Goal: Transaction & Acquisition: Purchase product/service

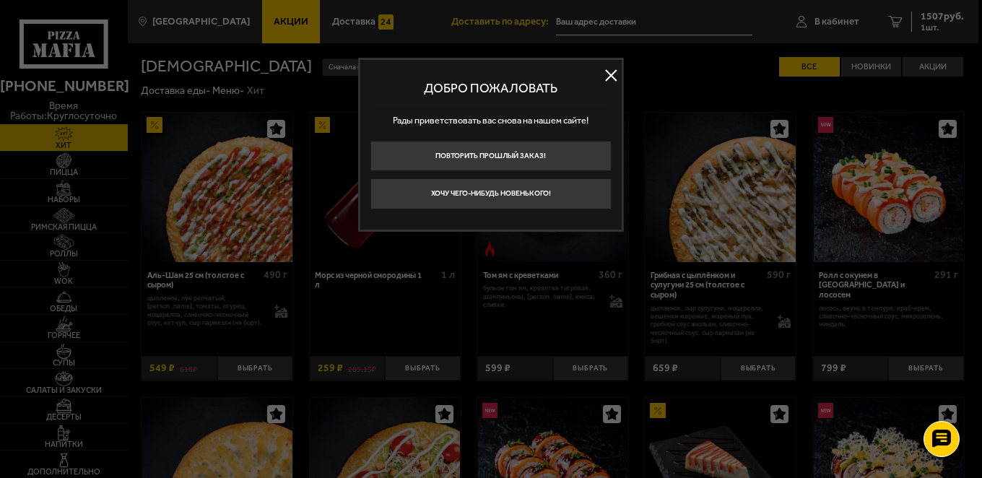
click at [612, 79] on button at bounding box center [611, 76] width 22 height 22
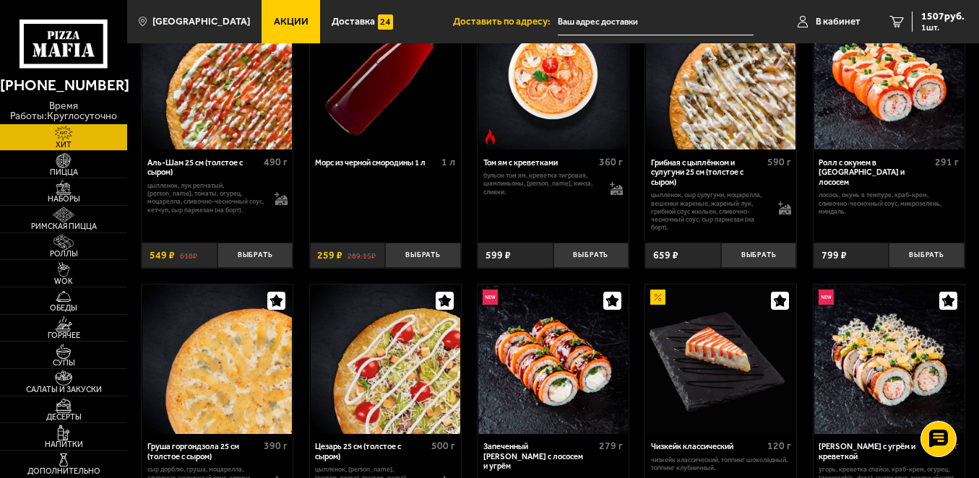
scroll to position [144, 0]
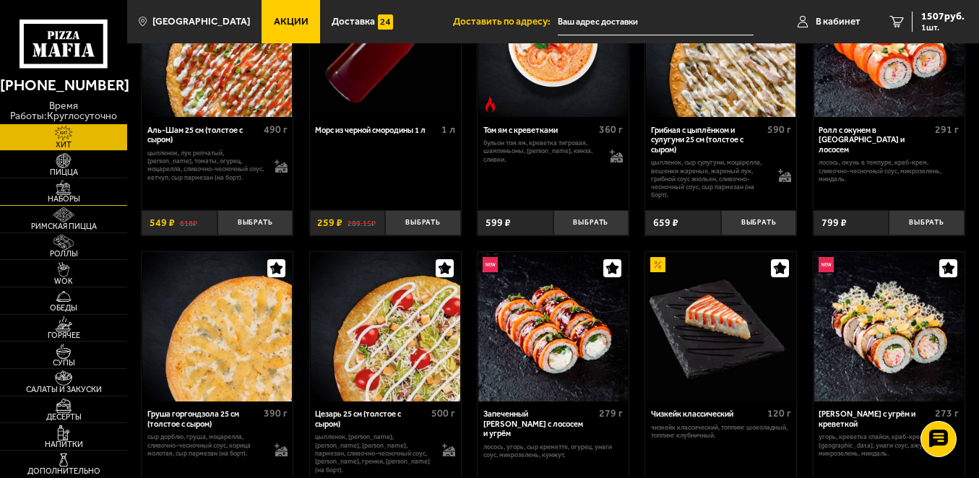
click at [85, 191] on link "Наборы" at bounding box center [63, 191] width 127 height 27
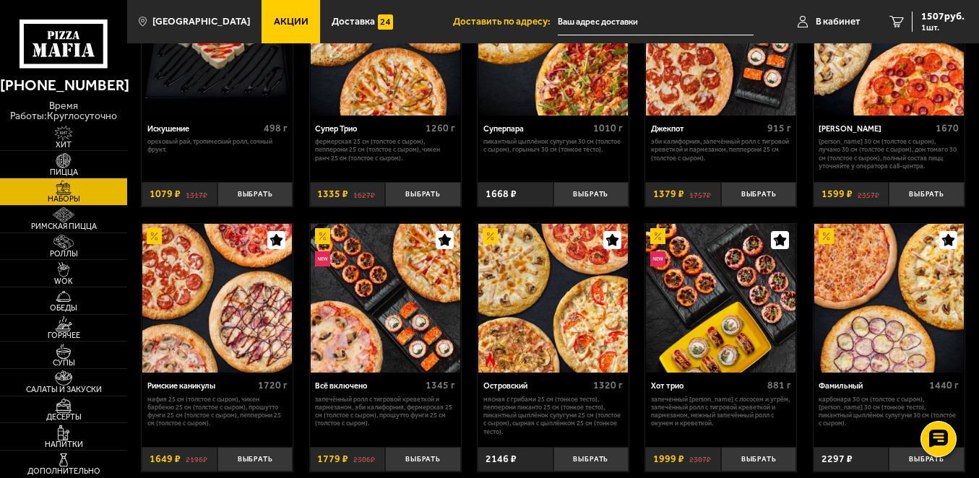
scroll to position [650, 0]
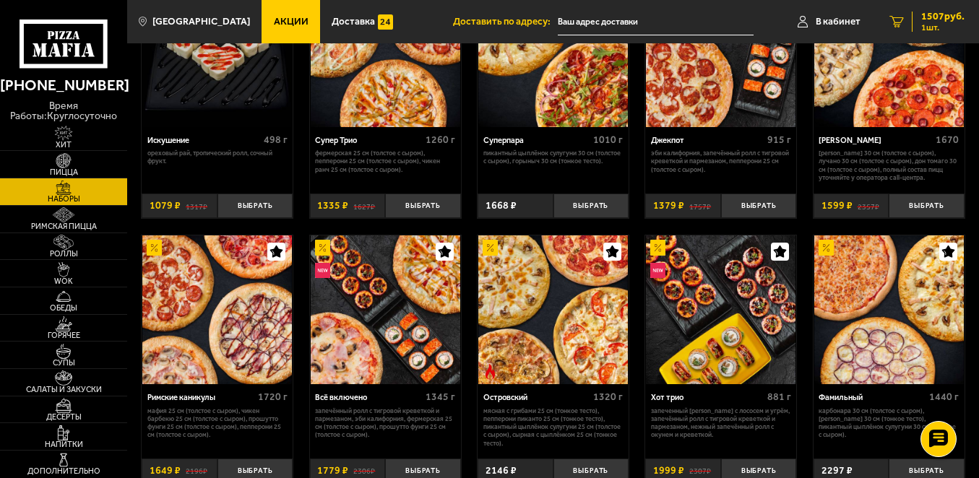
click at [932, 21] on span "1507 руб." at bounding box center [942, 17] width 43 height 10
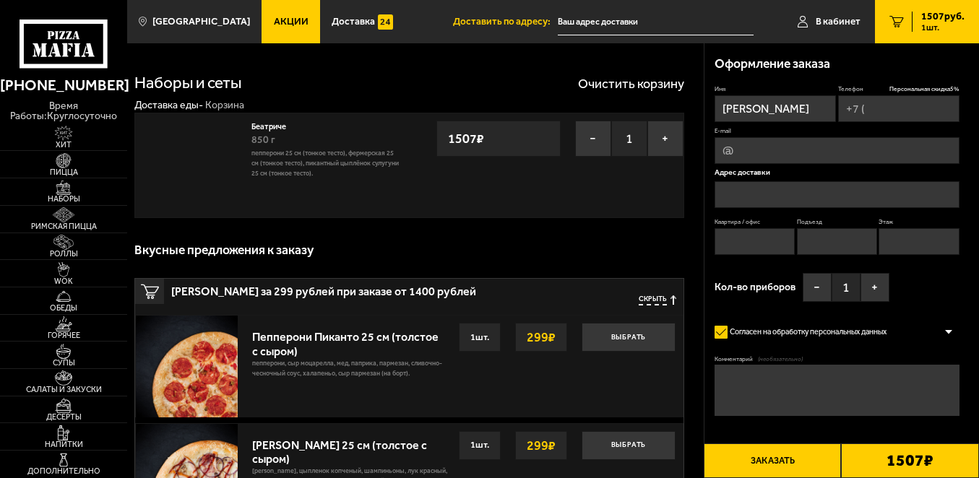
type input "[PHONE_NUMBER]"
type input "[STREET_ADDRESS][PERSON_NAME]"
type input "38"
type input "1"
type input "7"
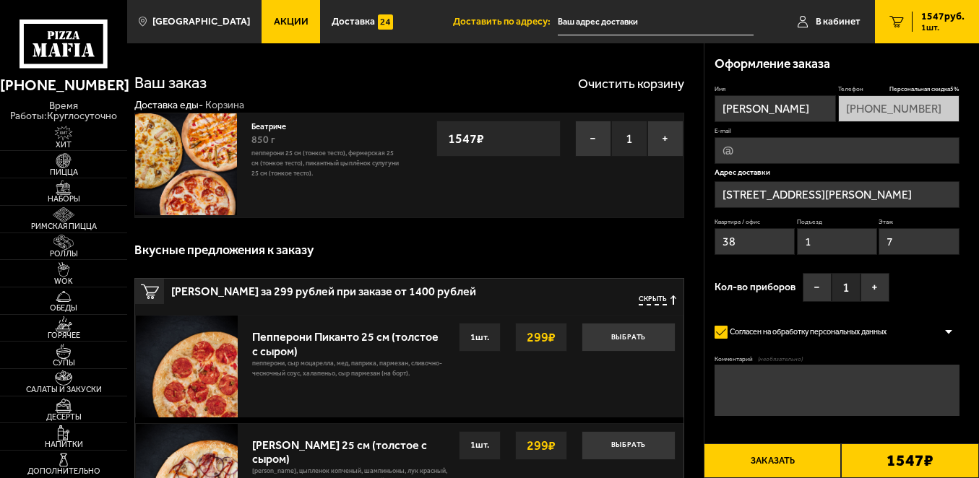
type input "[STREET_ADDRESS][PERSON_NAME]"
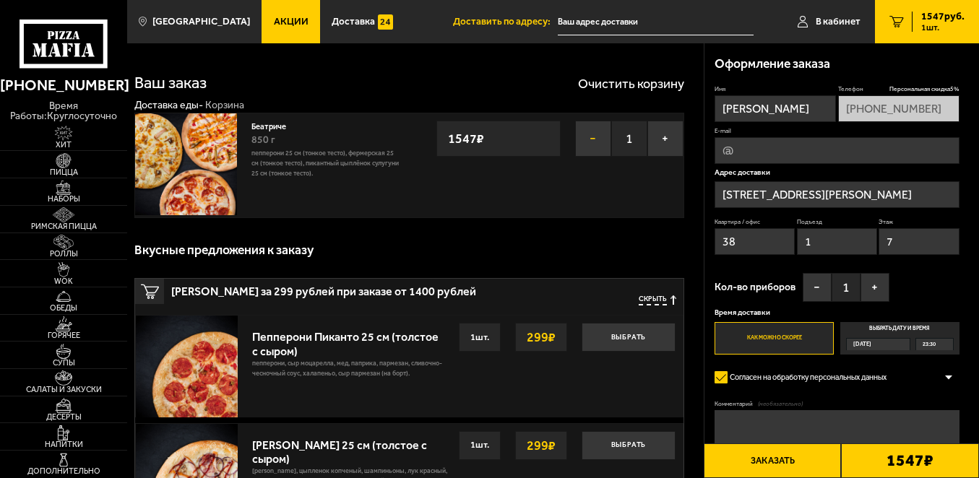
click at [595, 144] on button "−" at bounding box center [593, 139] width 36 height 36
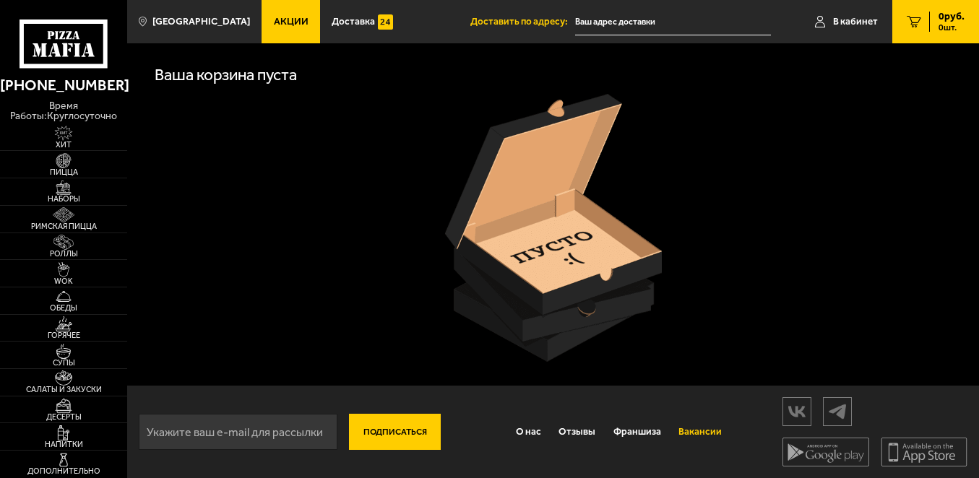
click at [703, 433] on link "Вакансии" at bounding box center [700, 431] width 61 height 33
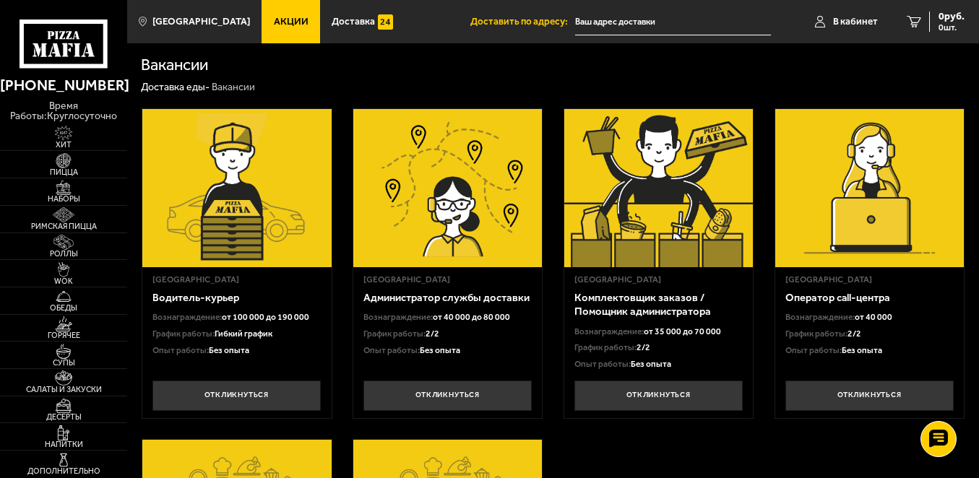
click at [218, 300] on h3 "Водитель-курьер" at bounding box center [236, 298] width 168 height 14
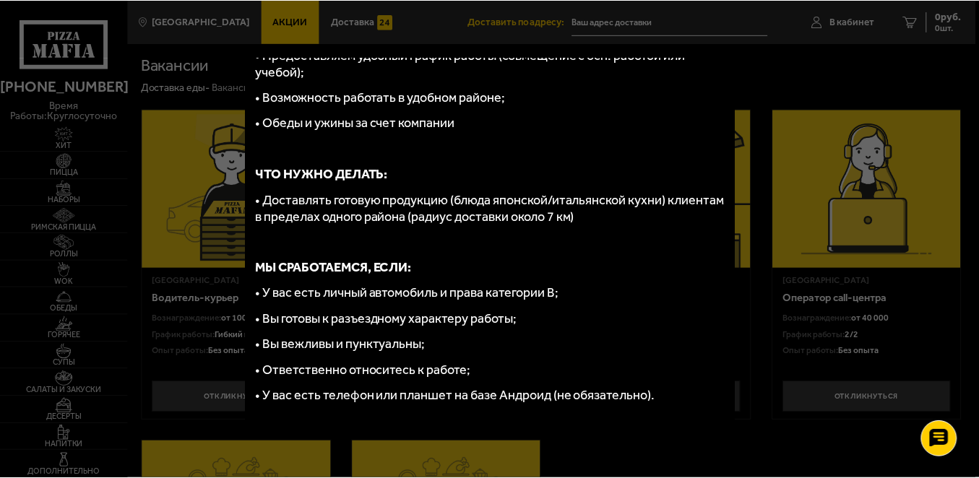
scroll to position [361, 0]
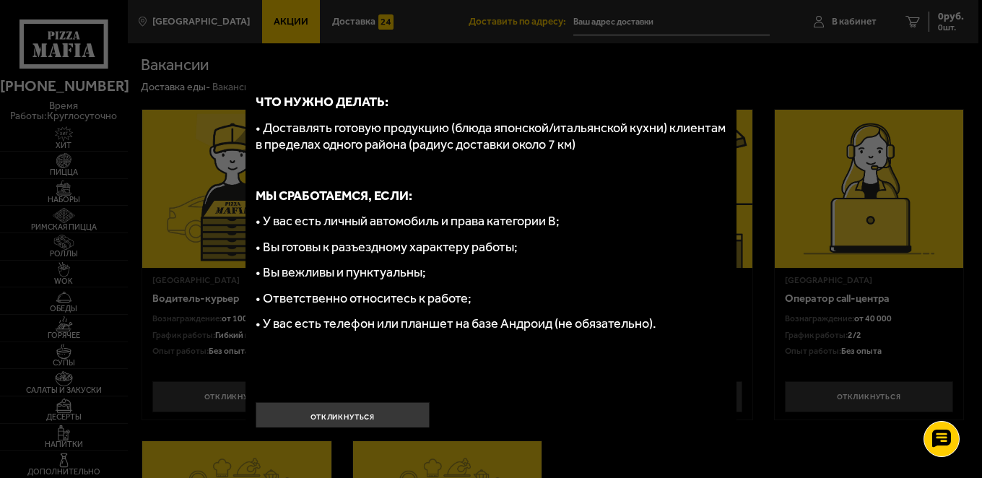
click at [770, 96] on div at bounding box center [491, 239] width 982 height 478
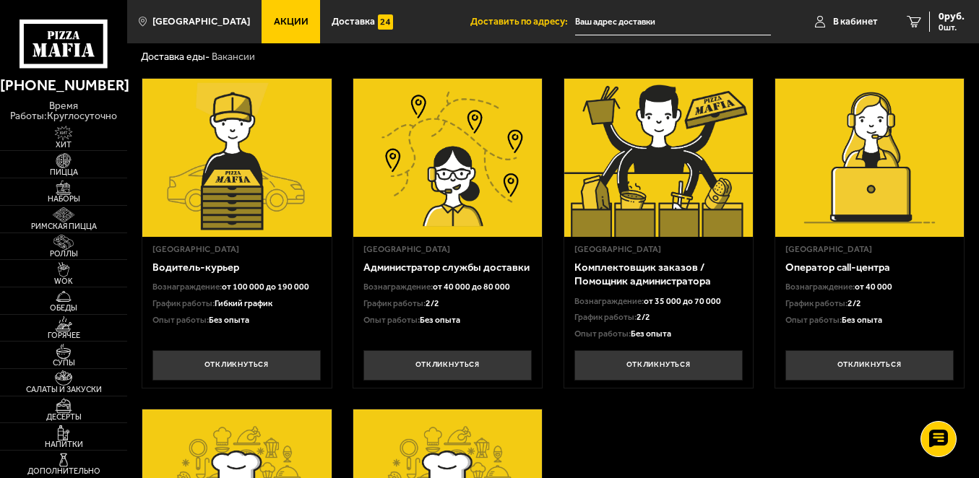
scroll to position [0, 0]
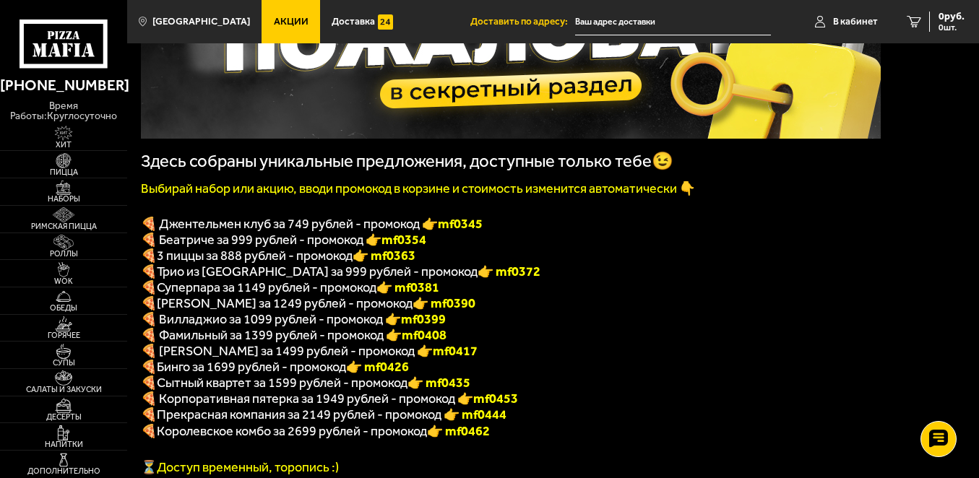
scroll to position [217, 0]
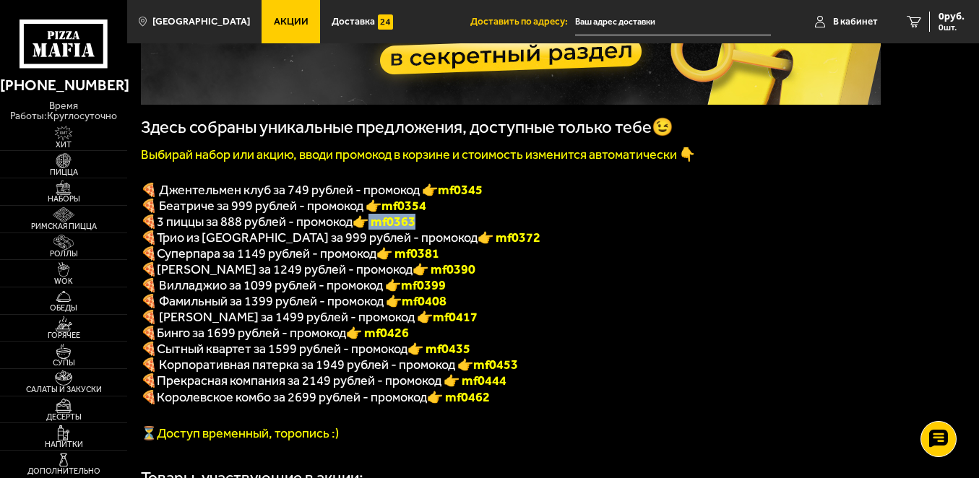
drag, startPoint x: 370, startPoint y: 230, endPoint x: 423, endPoint y: 228, distance: 52.8
click at [423, 228] on p "🍕 3 пиццы за 888 рублей - промокод 👉 mf0363" at bounding box center [511, 222] width 740 height 16
copy font "mf0363"
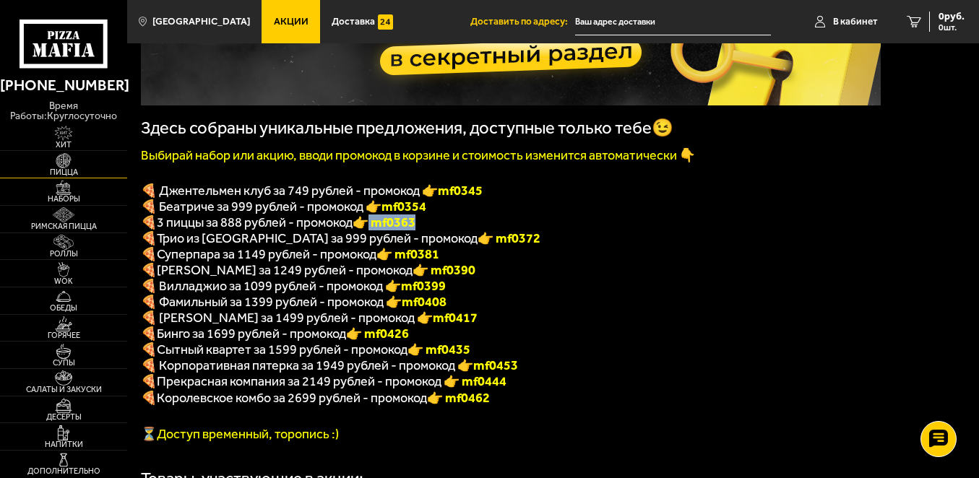
scroll to position [144, 0]
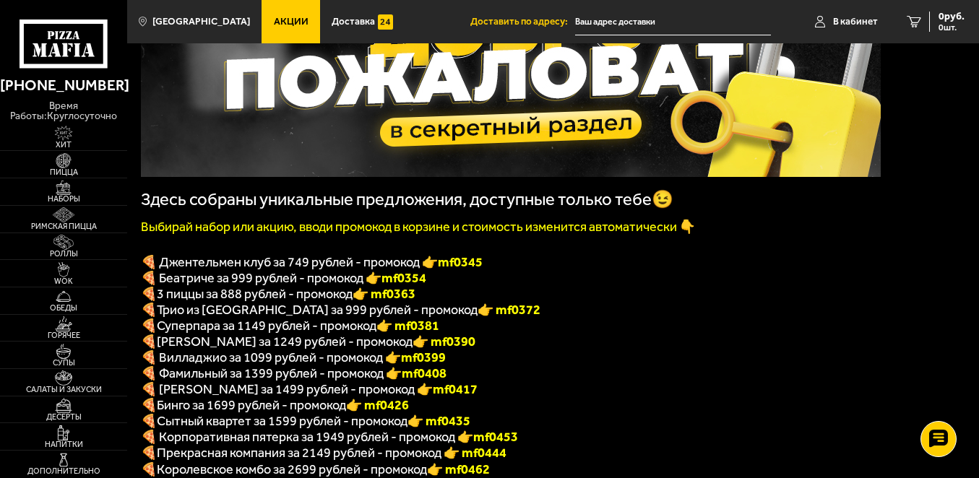
click at [477, 318] on font "👉 mf0372" at bounding box center [508, 310] width 63 height 16
click at [77, 173] on span "Пицца" at bounding box center [63, 172] width 127 height 8
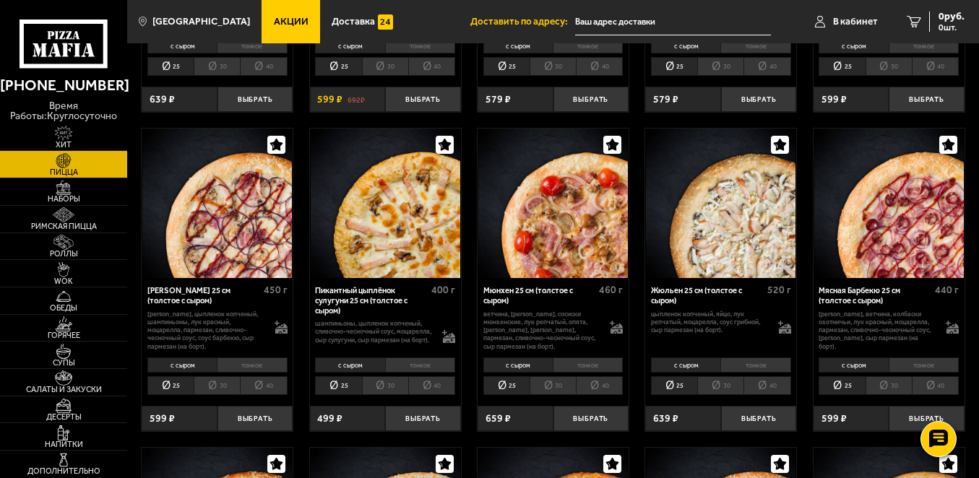
scroll to position [1589, 0]
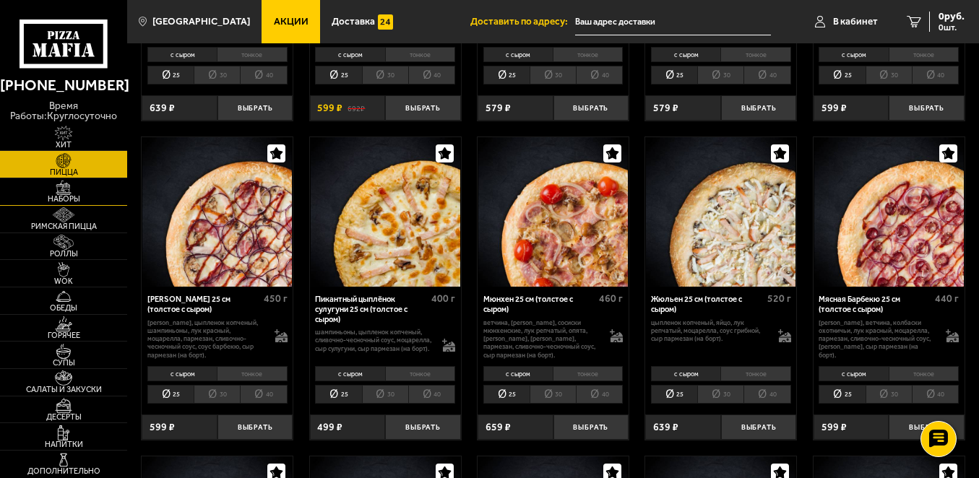
click at [56, 198] on span "Наборы" at bounding box center [63, 199] width 127 height 8
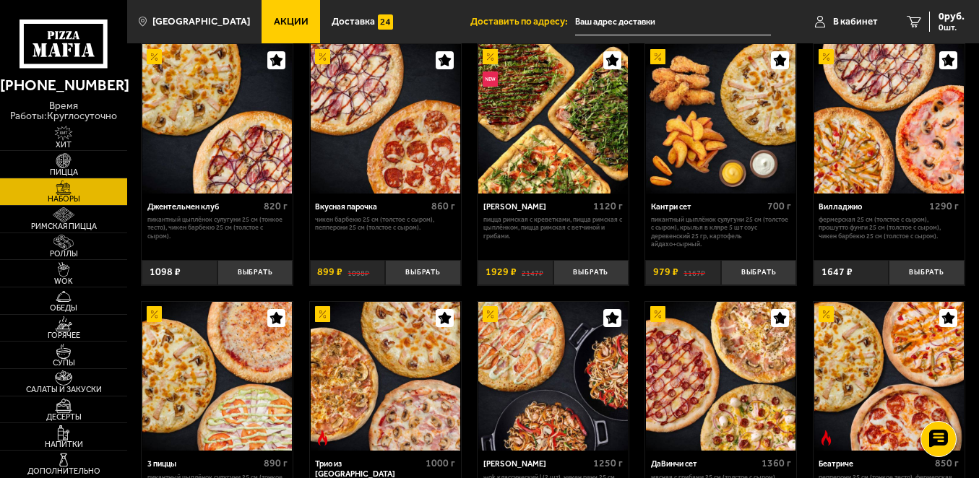
scroll to position [217, 0]
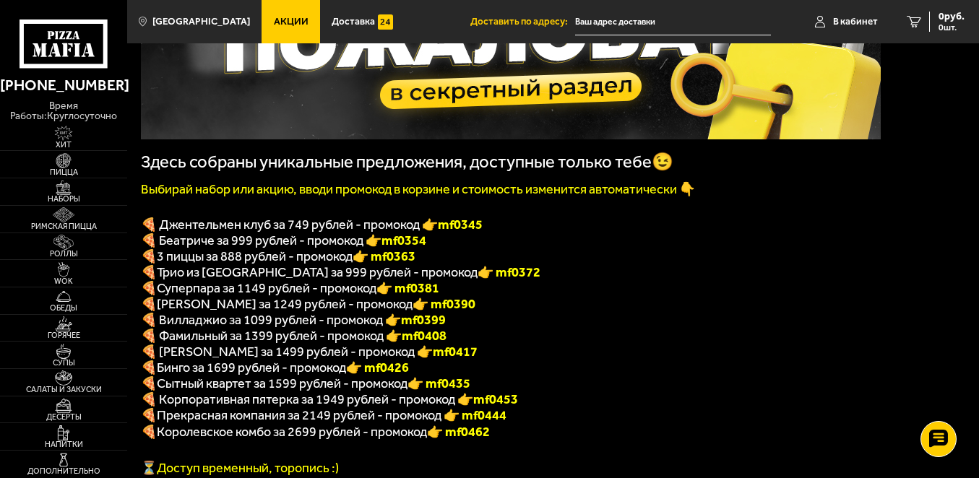
scroll to position [217, 0]
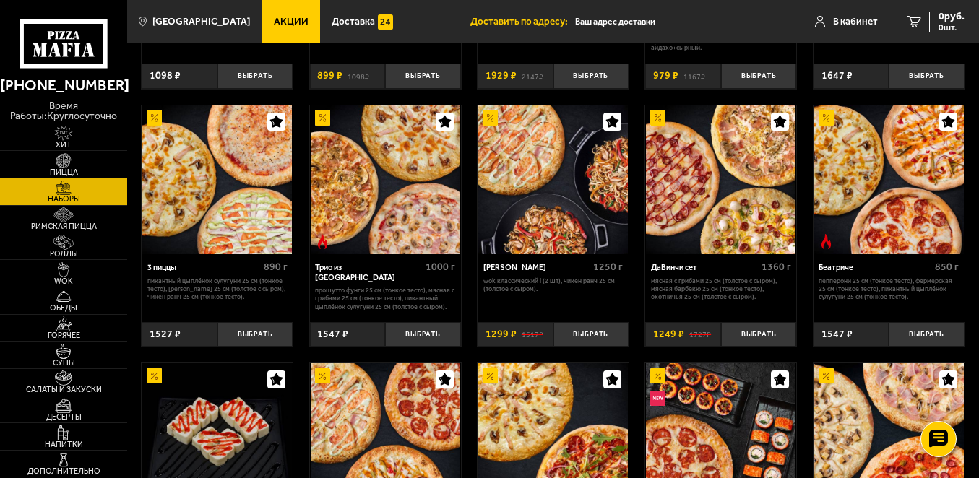
scroll to position [289, 0]
